Goal: Entertainment & Leisure: Consume media (video, audio)

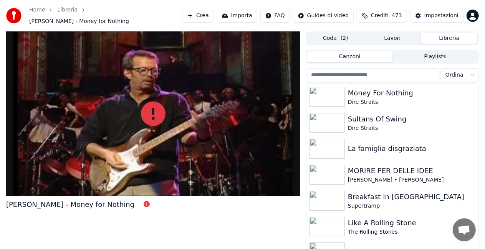
click at [456, 35] on button "Libreria" at bounding box center [448, 38] width 57 height 11
click at [328, 92] on img at bounding box center [326, 97] width 35 height 20
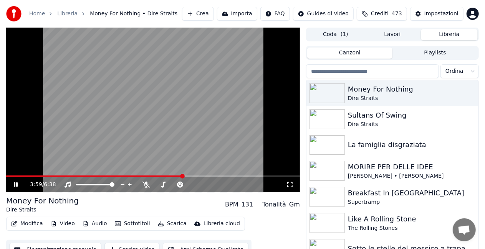
click at [289, 183] on icon at bounding box center [290, 185] width 8 height 6
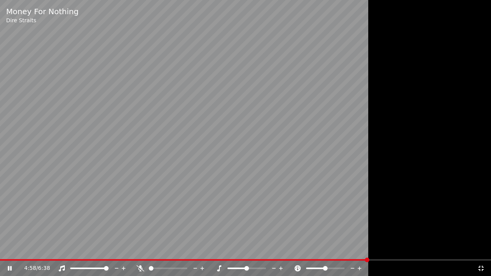
click at [7, 249] on icon at bounding box center [15, 268] width 18 height 6
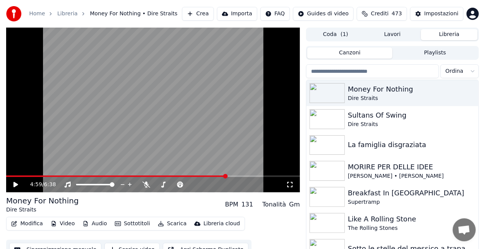
click at [183, 112] on video at bounding box center [152, 110] width 293 height 165
click at [327, 114] on img at bounding box center [326, 119] width 35 height 20
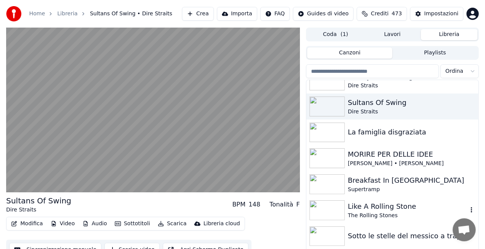
scroll to position [9, 0]
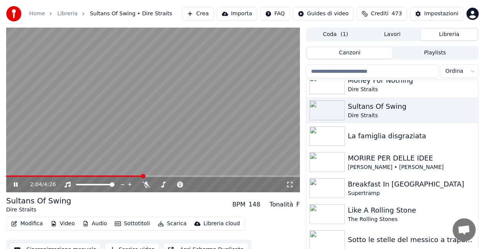
click at [288, 185] on icon at bounding box center [290, 185] width 8 height 6
click at [348, 161] on div "MORIRE PER DELLE IDEE" at bounding box center [408, 158] width 120 height 11
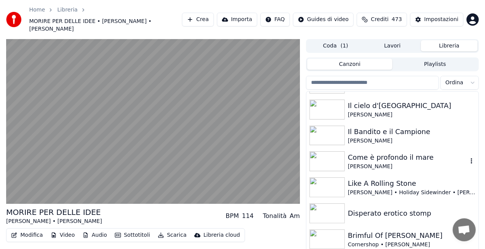
scroll to position [204, 0]
